Goal: Task Accomplishment & Management: Manage account settings

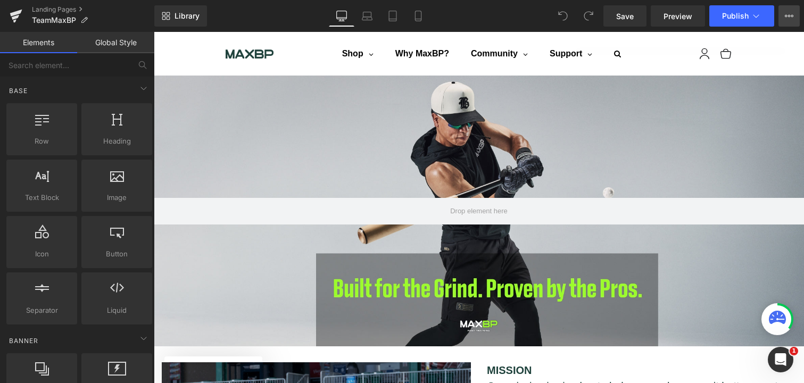
click at [784, 12] on button "View Live Page View with current Template Save Template to Library Schedule Pub…" at bounding box center [789, 15] width 21 height 21
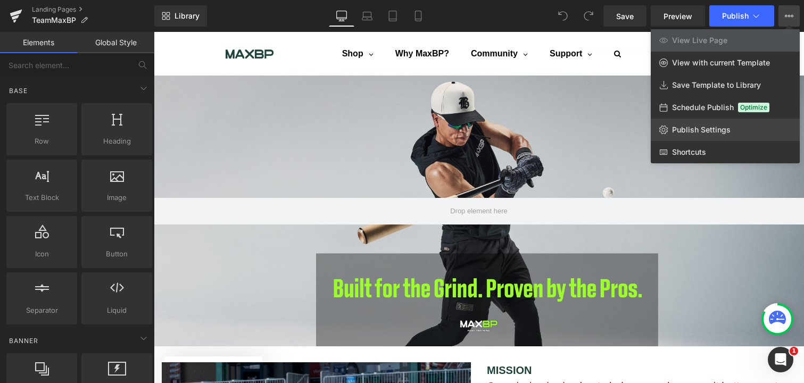
click at [719, 133] on span "Publish Settings" at bounding box center [701, 130] width 59 height 10
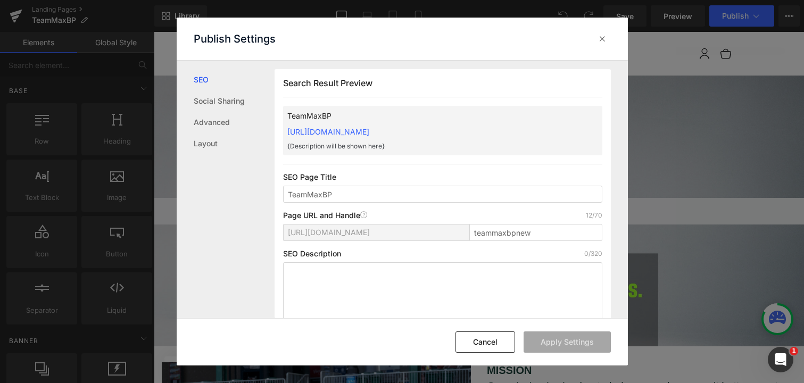
click at [418, 173] on p "SEO Page Title" at bounding box center [442, 177] width 319 height 9
click at [508, 239] on input "teammaxbpnew" at bounding box center [535, 232] width 133 height 17
click at [507, 238] on input "teammaxbpnew" at bounding box center [535, 232] width 133 height 17
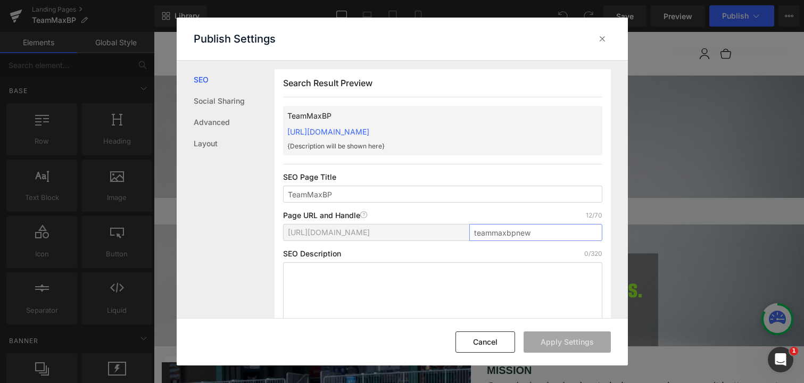
paste input "-maxbp"
type input "team-maxbp"
click at [599, 36] on icon at bounding box center [602, 39] width 11 height 11
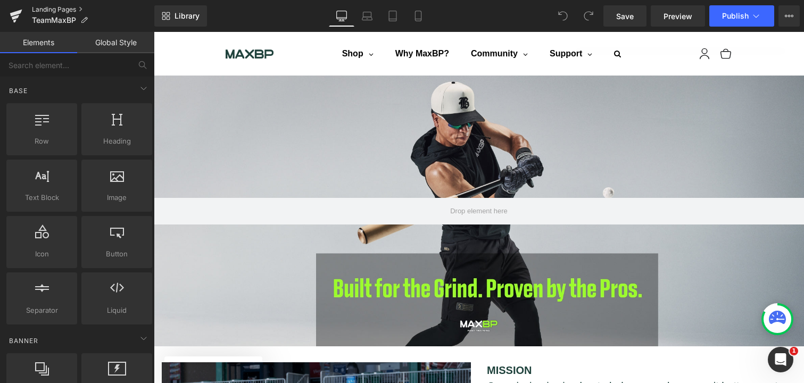
click at [48, 9] on link "Landing Pages" at bounding box center [93, 9] width 122 height 9
click at [775, 358] on icon "Open Intercom Messenger" at bounding box center [780, 359] width 18 height 18
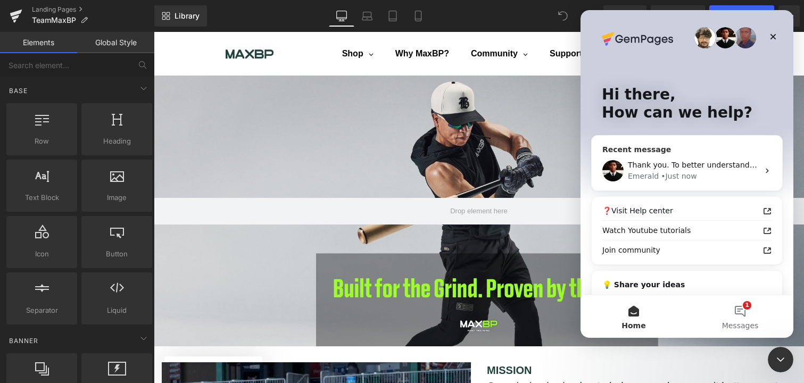
click at [694, 172] on div "Emerald • Just now" at bounding box center [693, 176] width 131 height 11
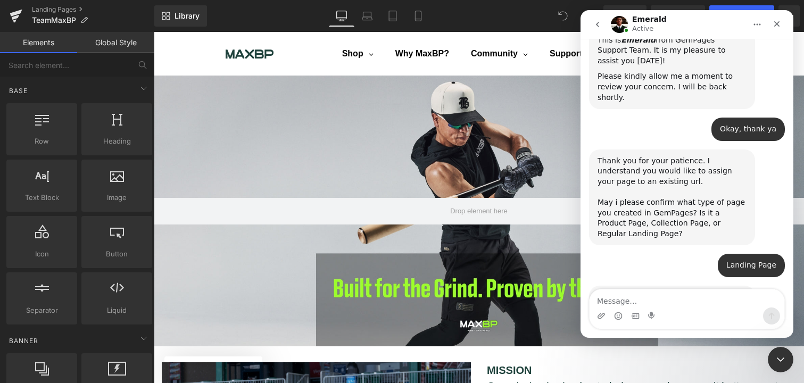
scroll to position [321, 0]
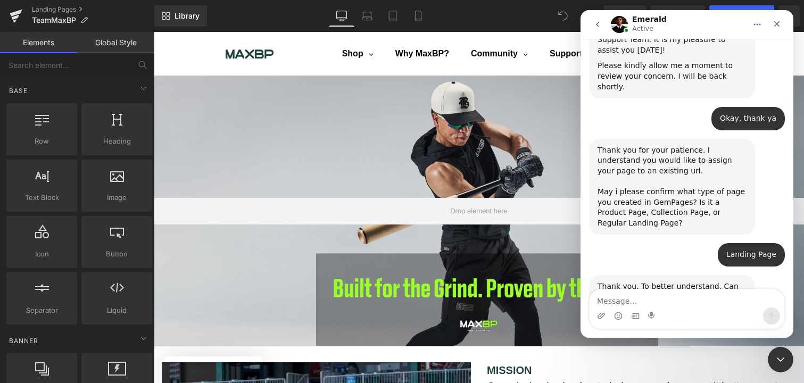
click at [652, 300] on textarea "Message…" at bounding box center [687, 298] width 195 height 18
type textarea "The Gempages landing page is: TeamMaxBP"
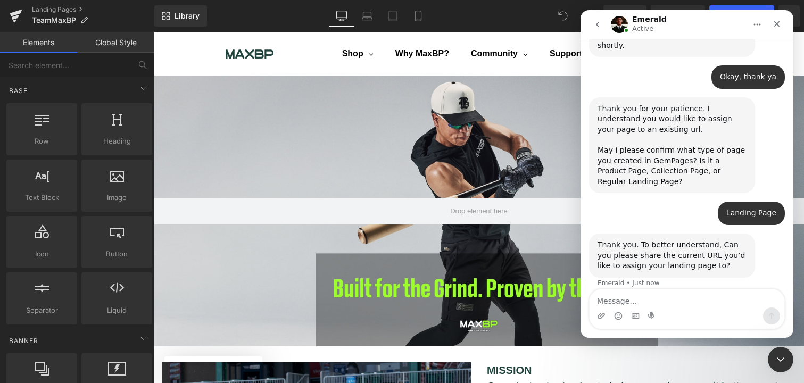
scroll to position [363, 0]
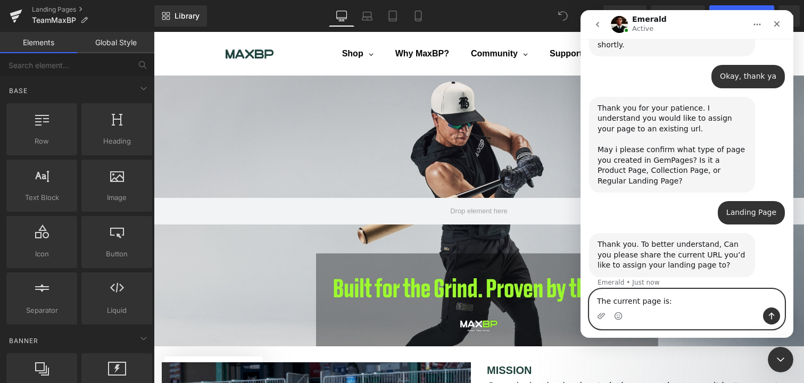
paste textarea "https://www.maxbp.com/pages/team-maxbp?_pos=1&_sid=a24e13eb3&_ss=r"
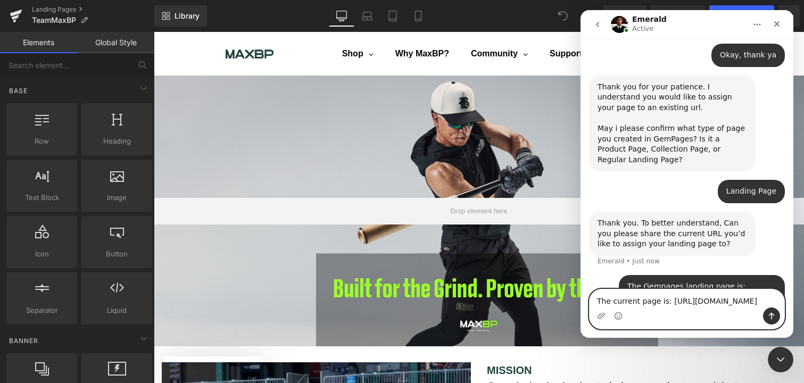
scroll to position [374, 0]
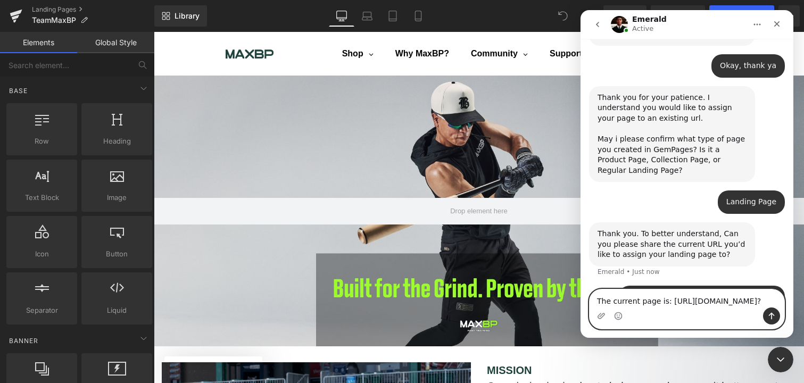
type textarea "The current page is: https://www.maxbp.com/pages/team-maxbp"
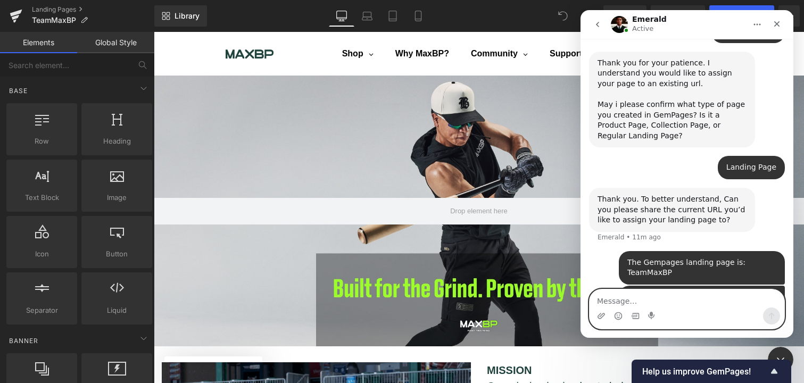
click at [641, 297] on textarea "Message…" at bounding box center [687, 298] width 195 height 18
type textarea "M"
type textarea "Emerald, where you at"
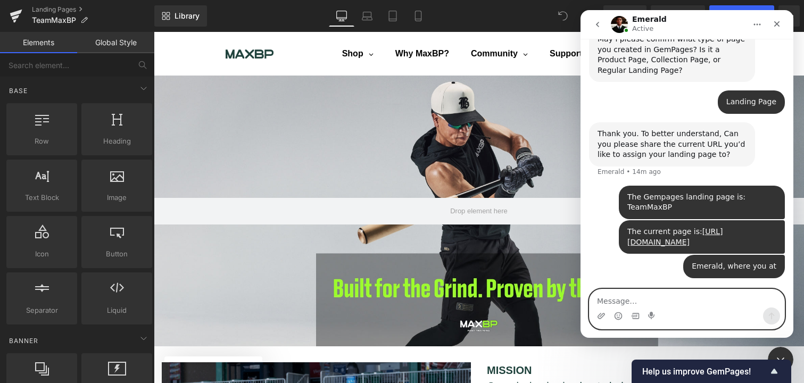
scroll to position [433, 0]
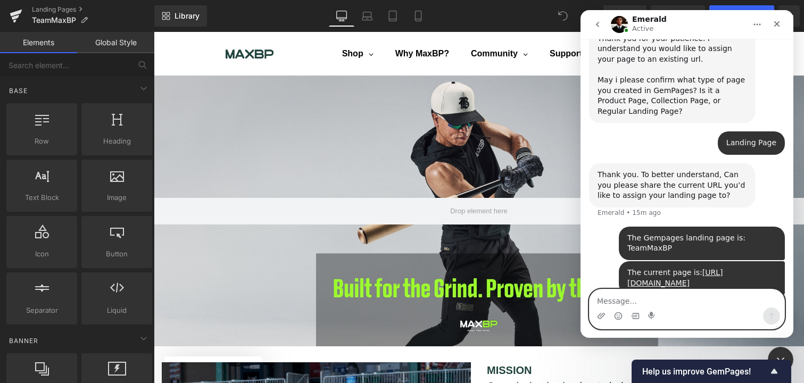
click at [677, 293] on textarea "Message…" at bounding box center [687, 298] width 195 height 18
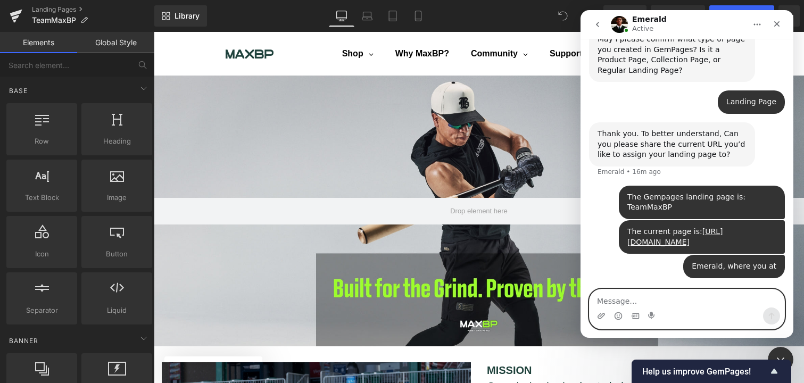
click at [675, 299] on textarea "Message…" at bounding box center [687, 298] width 195 height 18
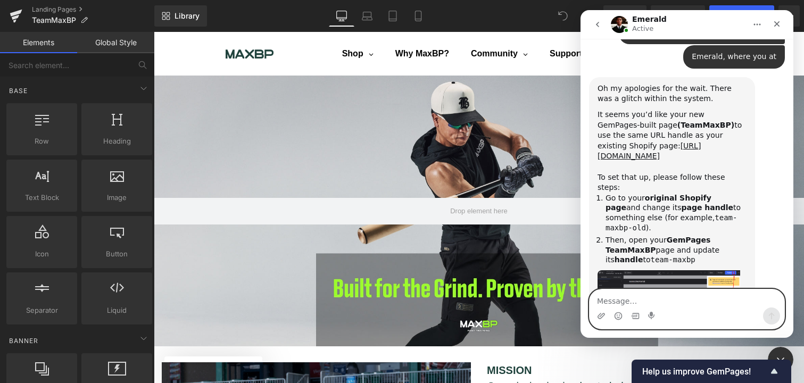
scroll to position [670, 0]
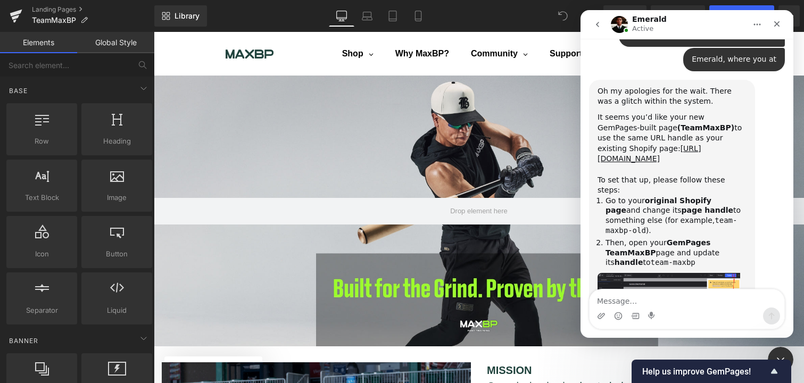
click at [685, 273] on img "Emerald says…" at bounding box center [669, 299] width 143 height 52
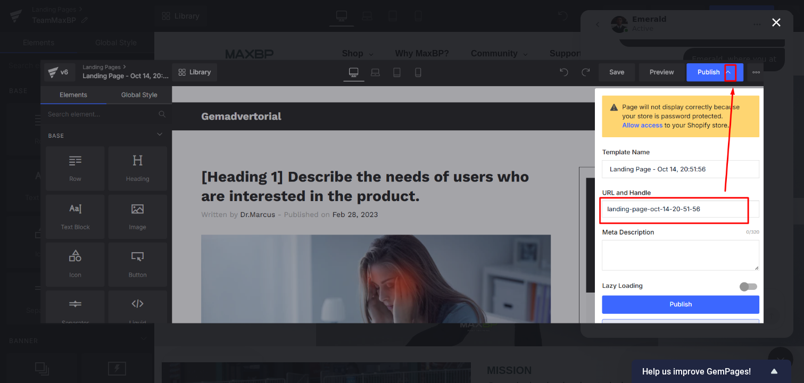
scroll to position [0, 0]
click at [697, 214] on img "Close" at bounding box center [402, 191] width 724 height 263
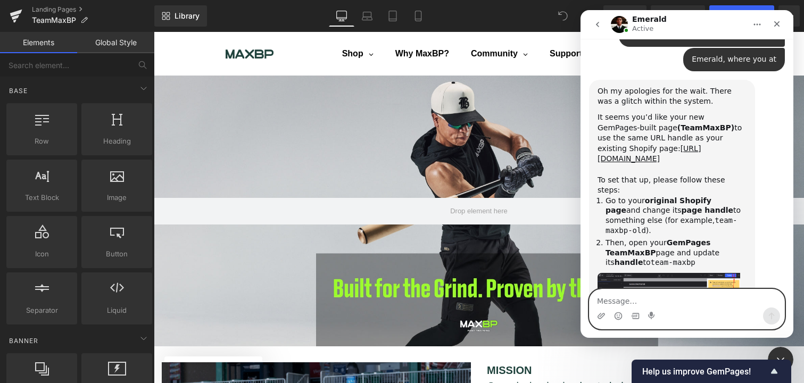
click at [631, 299] on textarea "Message…" at bounding box center [687, 298] width 195 height 18
type textarea "thank you"
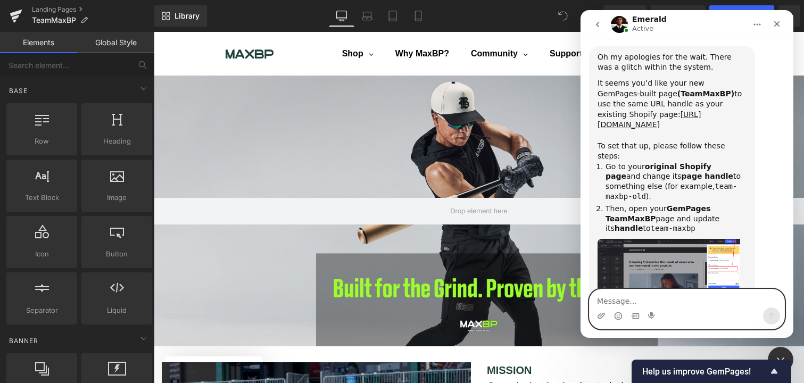
scroll to position [705, 0]
click at [780, 345] on div "Close Intercom Messenger" at bounding box center [779, 358] width 26 height 26
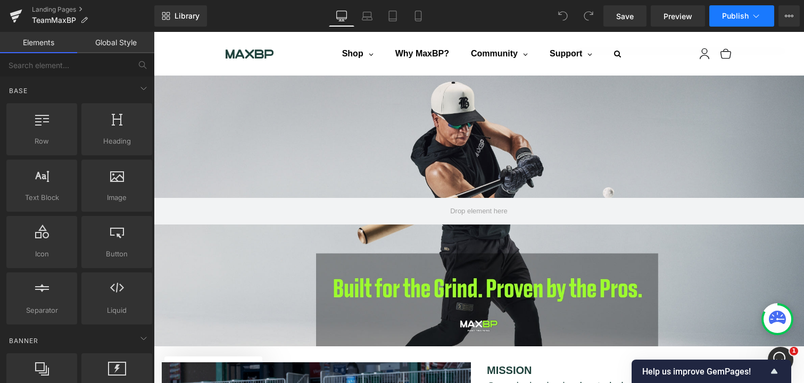
click at [760, 17] on icon at bounding box center [756, 16] width 11 height 11
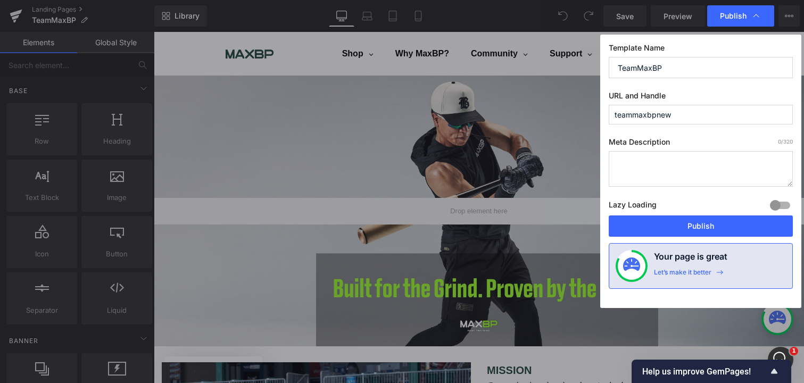
click at [636, 68] on input "TeamMaxBP" at bounding box center [701, 67] width 184 height 21
type input "Team MaxBP"
drag, startPoint x: 655, startPoint y: 117, endPoint x: 766, endPoint y: 117, distance: 111.8
click at [759, 117] on input "teammaxbpnew" at bounding box center [701, 115] width 184 height 20
click at [636, 121] on input "teammaxbp" at bounding box center [701, 115] width 184 height 20
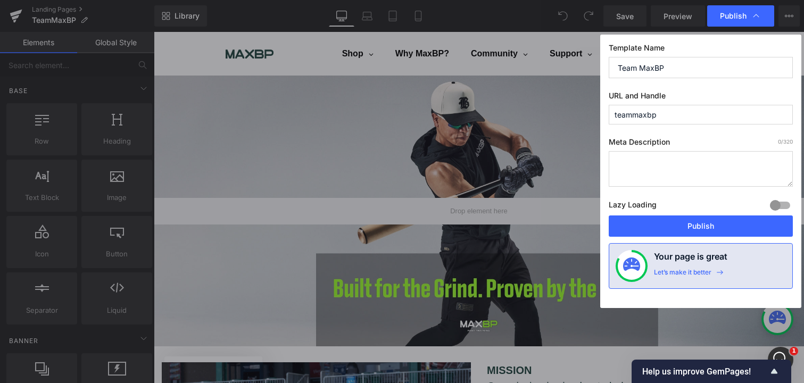
click at [636, 121] on input "teammaxbp" at bounding box center [701, 115] width 184 height 20
paste input "-"
type input "team-maxbp"
click at [708, 225] on button "Publish" at bounding box center [701, 226] width 184 height 21
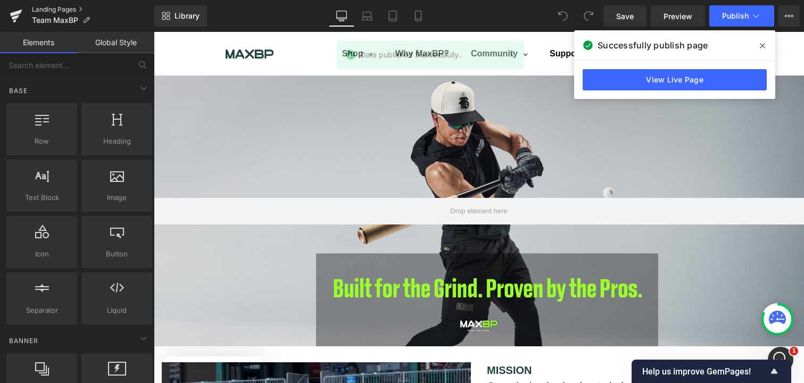
click at [62, 6] on link "Landing Pages" at bounding box center [93, 9] width 122 height 9
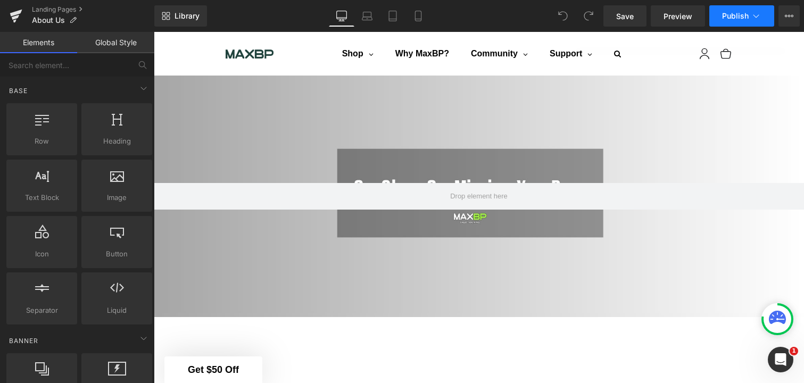
click at [752, 13] on icon at bounding box center [756, 16] width 11 height 11
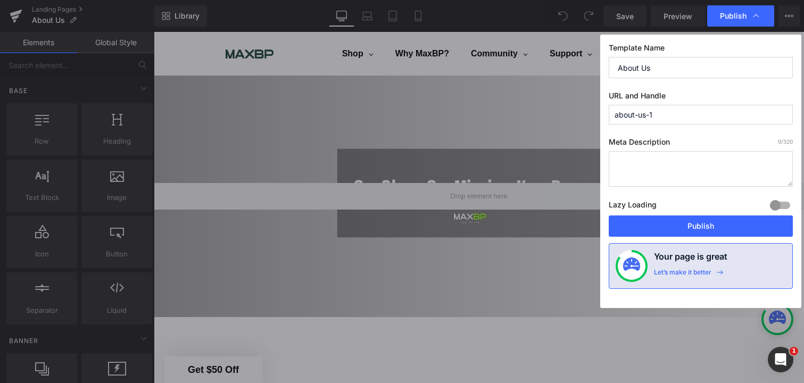
click at [689, 117] on input "about-us-1" at bounding box center [701, 115] width 184 height 20
type input "about-us"
click at [697, 231] on button "Publish" at bounding box center [701, 226] width 184 height 21
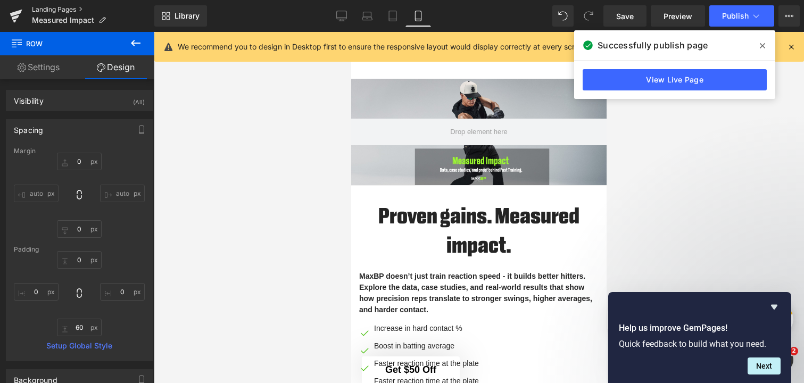
click at [67, 6] on link "Landing Pages" at bounding box center [93, 9] width 122 height 9
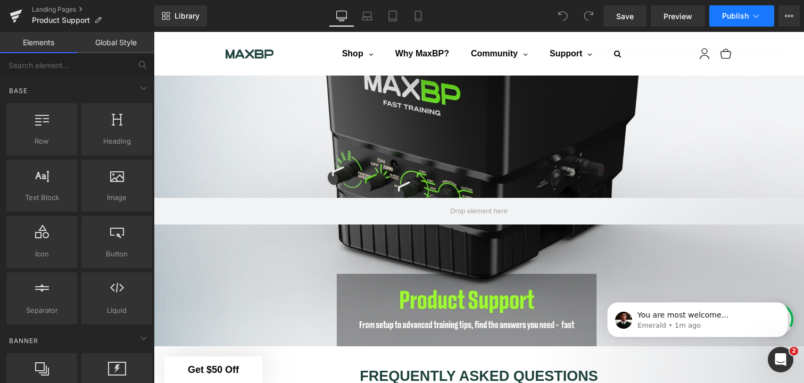
click at [740, 13] on span "Publish" at bounding box center [735, 16] width 27 height 9
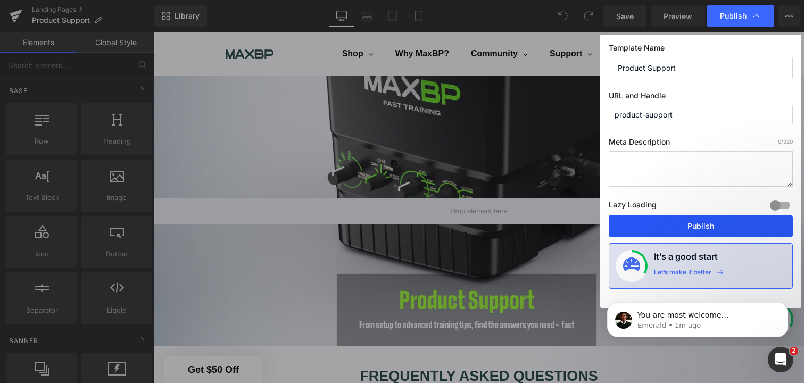
click at [696, 223] on button "Publish" at bounding box center [701, 226] width 184 height 21
